Goal: Book appointment/travel/reservation

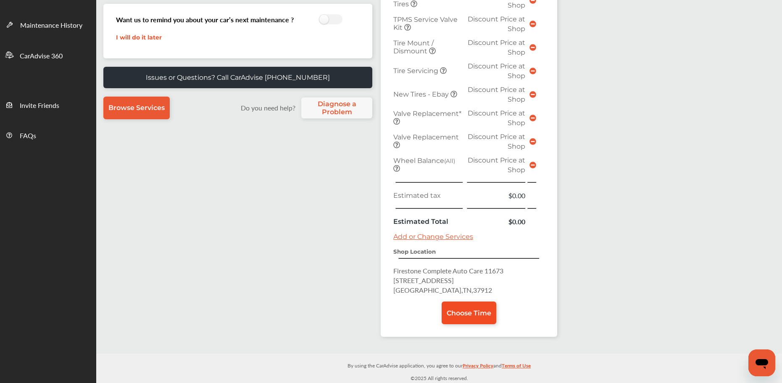
scroll to position [210, 0]
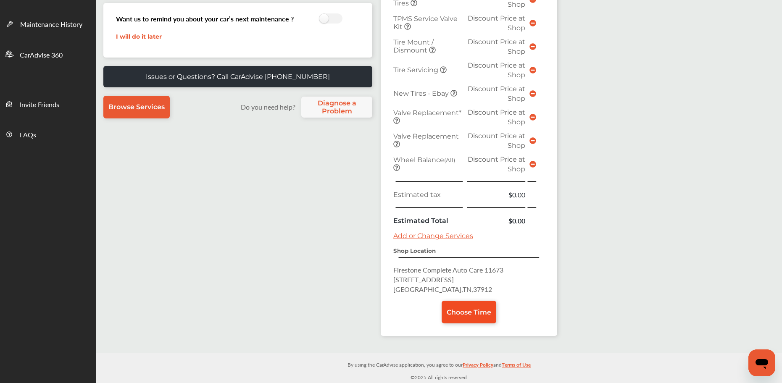
click at [460, 311] on span "Choose Time" at bounding box center [469, 313] width 45 height 8
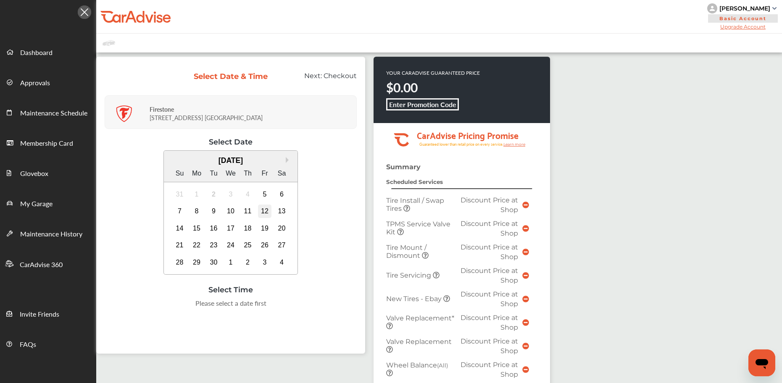
click at [261, 214] on div "12" at bounding box center [264, 211] width 13 height 13
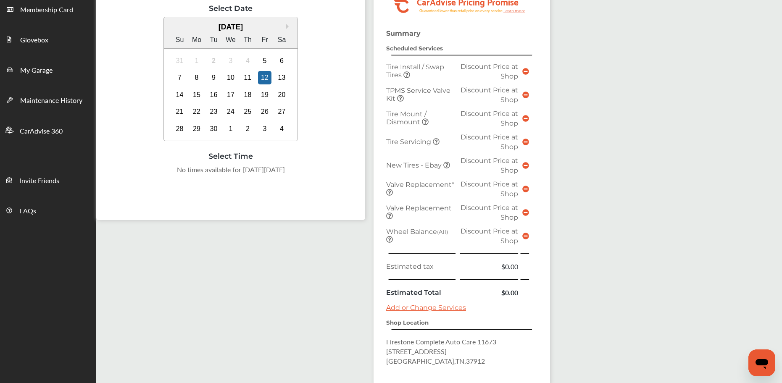
scroll to position [179, 0]
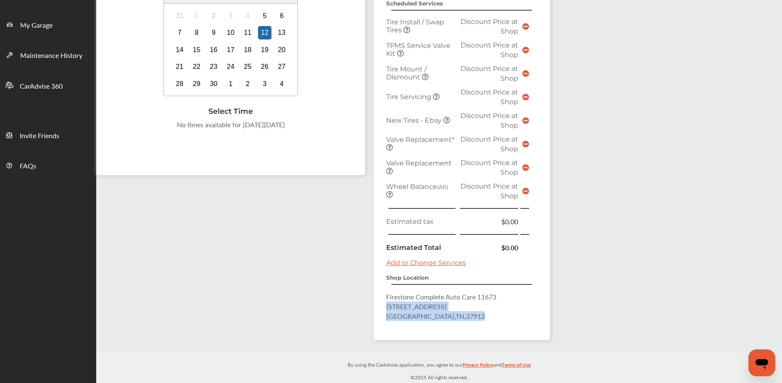
drag, startPoint x: 384, startPoint y: 306, endPoint x: 452, endPoint y: 318, distance: 68.6
click at [453, 318] on div "Summary Scheduled Services Tire Install / Swap Tires Discount Price at Shop TPM…" at bounding box center [462, 162] width 177 height 356
copy p "[STREET_ADDRESS]"
click at [423, 319] on span "[GEOGRAPHIC_DATA] , [GEOGRAPHIC_DATA] , 37912" at bounding box center [435, 316] width 99 height 10
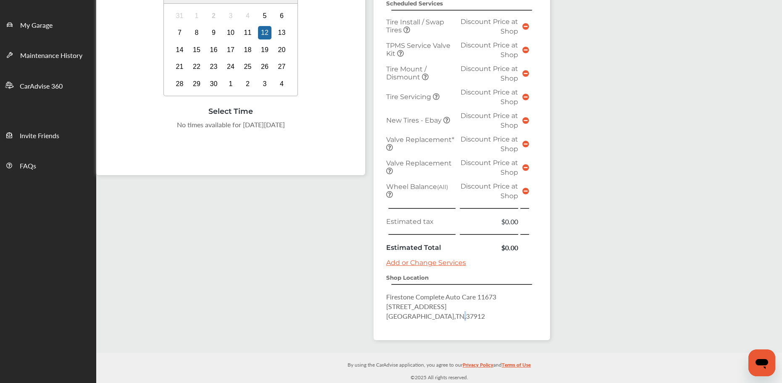
click at [427, 318] on span "[GEOGRAPHIC_DATA] , [GEOGRAPHIC_DATA] , 37912" at bounding box center [435, 316] width 99 height 10
drag, startPoint x: 429, startPoint y: 316, endPoint x: 459, endPoint y: 316, distance: 29.8
click at [459, 316] on p "Firestone Complete Auto Care [STREET_ADDRESS]" at bounding box center [461, 306] width 151 height 29
copy span "37912"
